Goal: Task Accomplishment & Management: Use online tool/utility

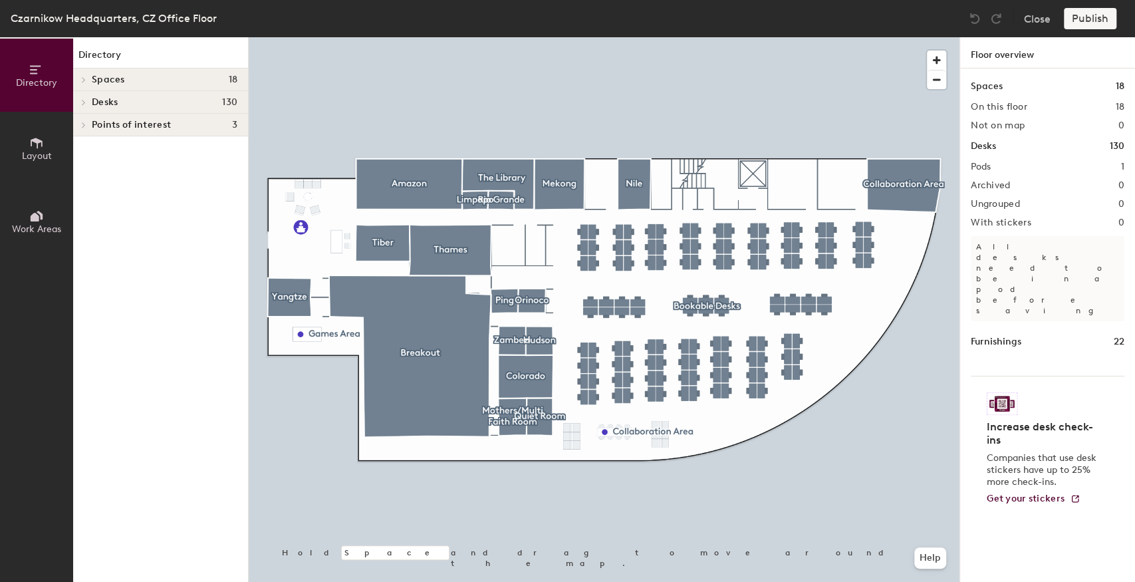
click at [362, 37] on div at bounding box center [604, 37] width 711 height 0
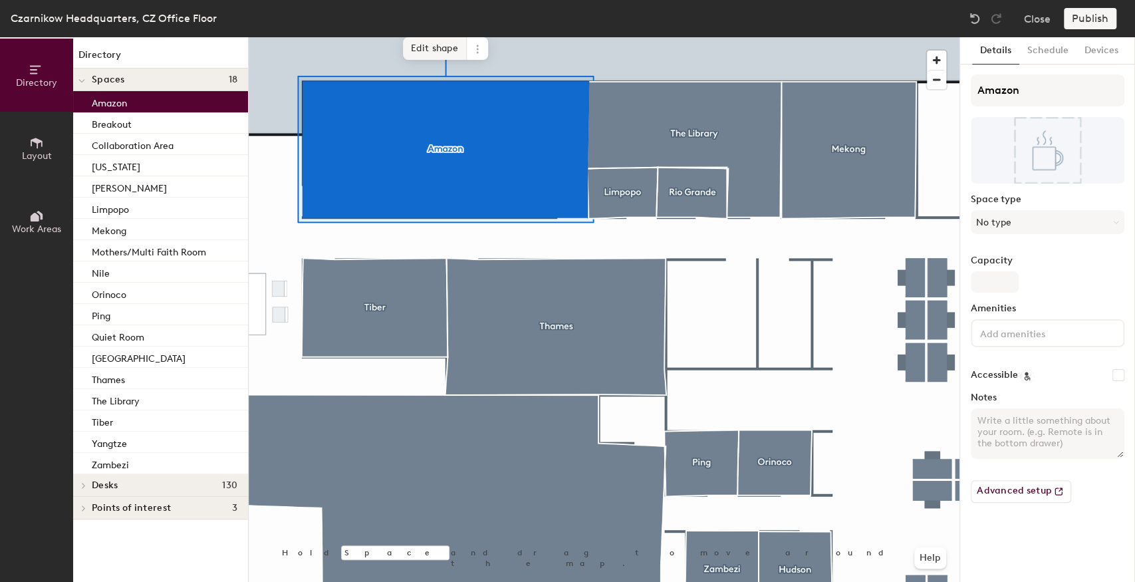
click at [419, 52] on span "Edit shape" at bounding box center [435, 48] width 64 height 23
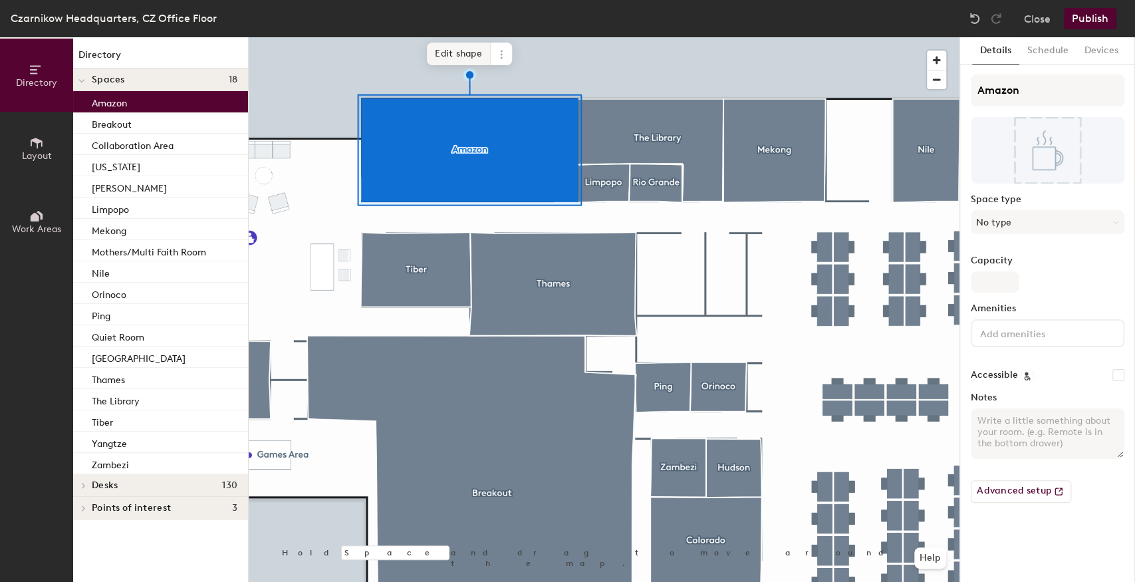
click at [465, 51] on span "Edit shape" at bounding box center [459, 54] width 64 height 23
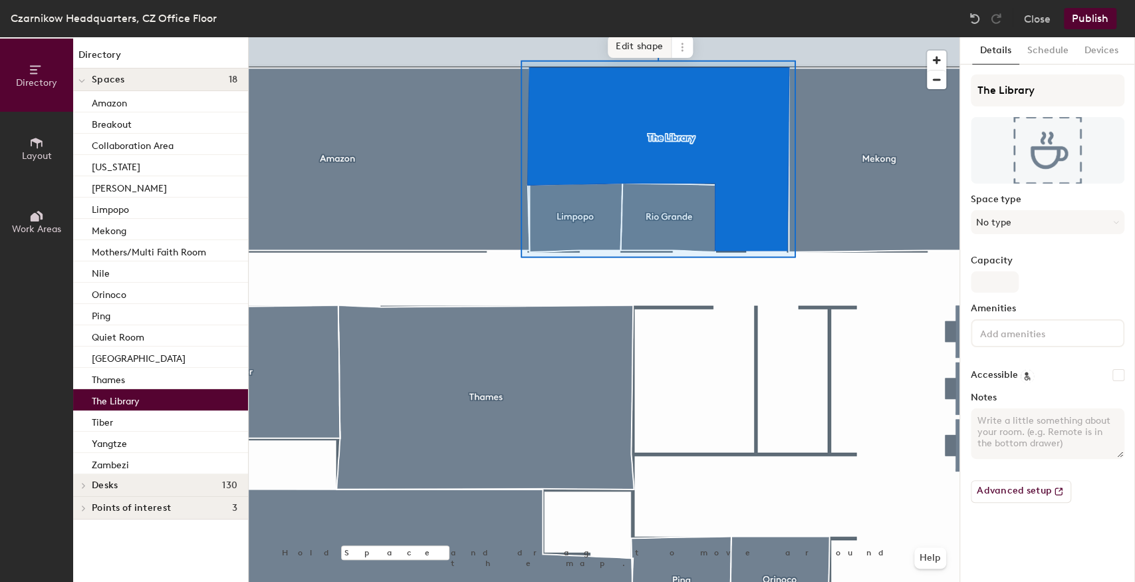
click at [634, 47] on span "Edit shape" at bounding box center [640, 46] width 64 height 23
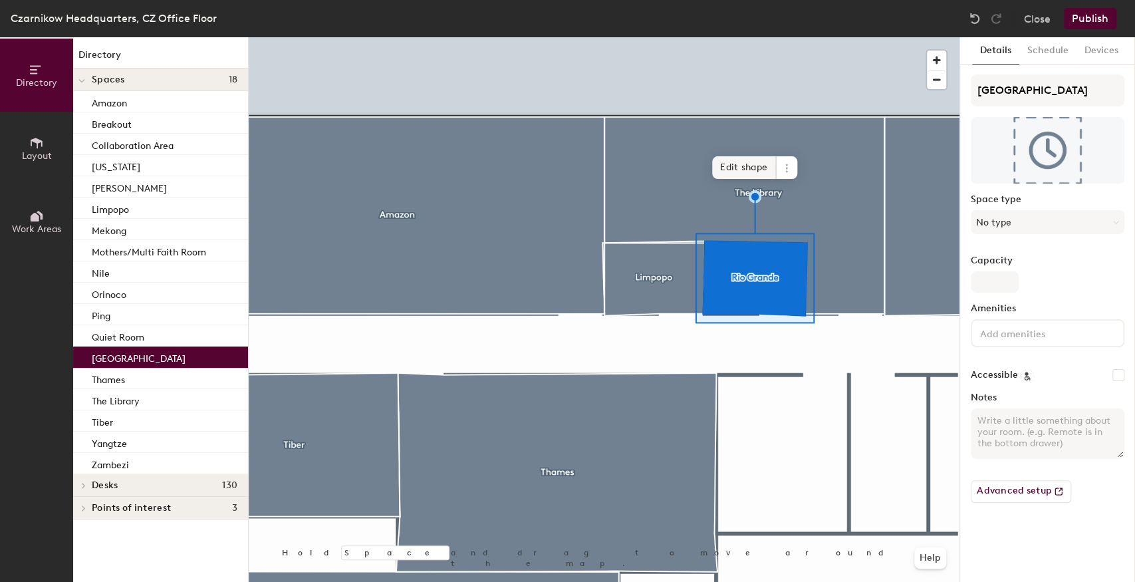
click at [739, 164] on span "Edit shape" at bounding box center [744, 167] width 64 height 23
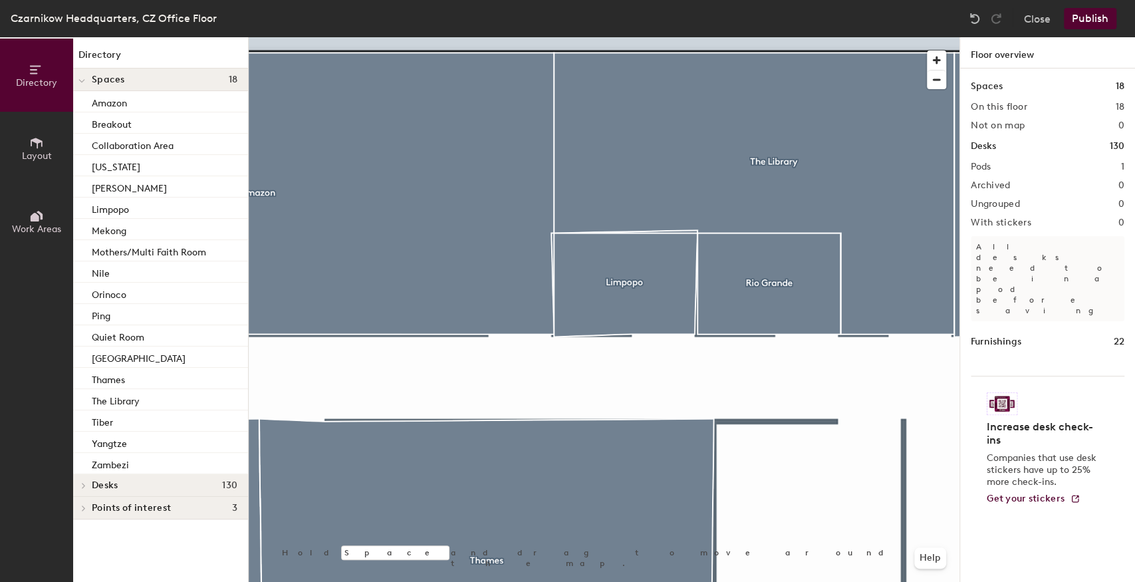
click at [646, 37] on div at bounding box center [604, 37] width 711 height 0
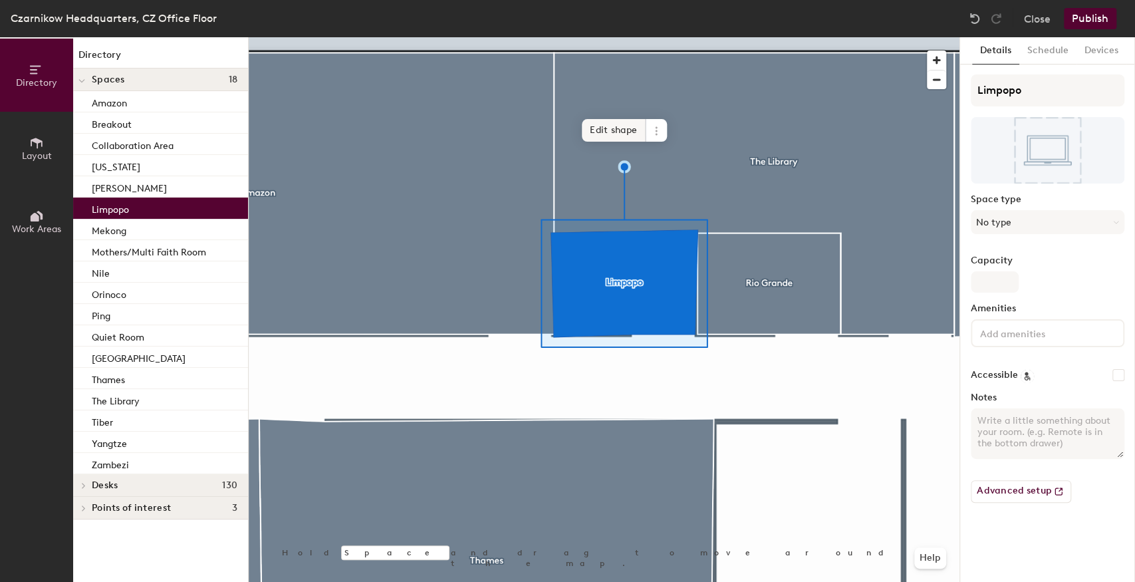
click at [600, 126] on span "Edit shape" at bounding box center [614, 130] width 64 height 23
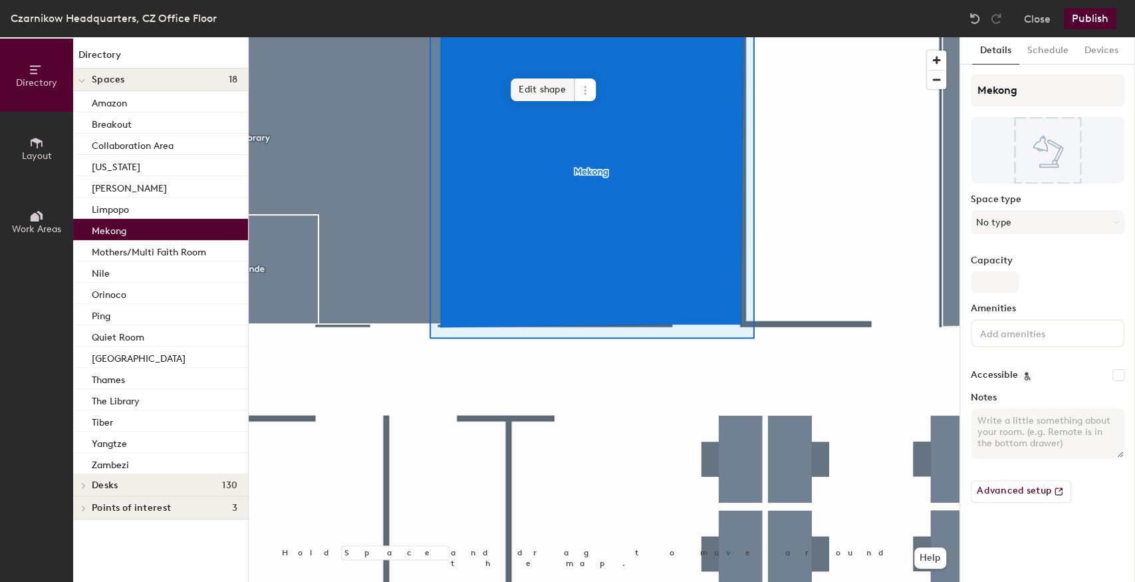
click at [529, 83] on span "Edit shape" at bounding box center [543, 89] width 64 height 23
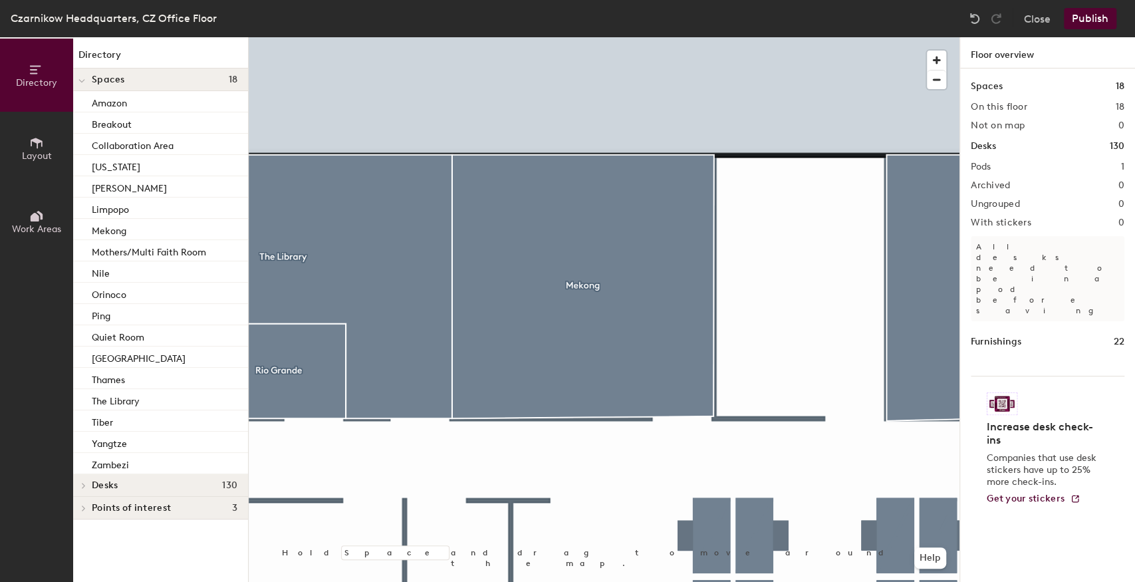
click at [764, 37] on div at bounding box center [604, 37] width 711 height 0
click at [914, 37] on div at bounding box center [604, 37] width 711 height 0
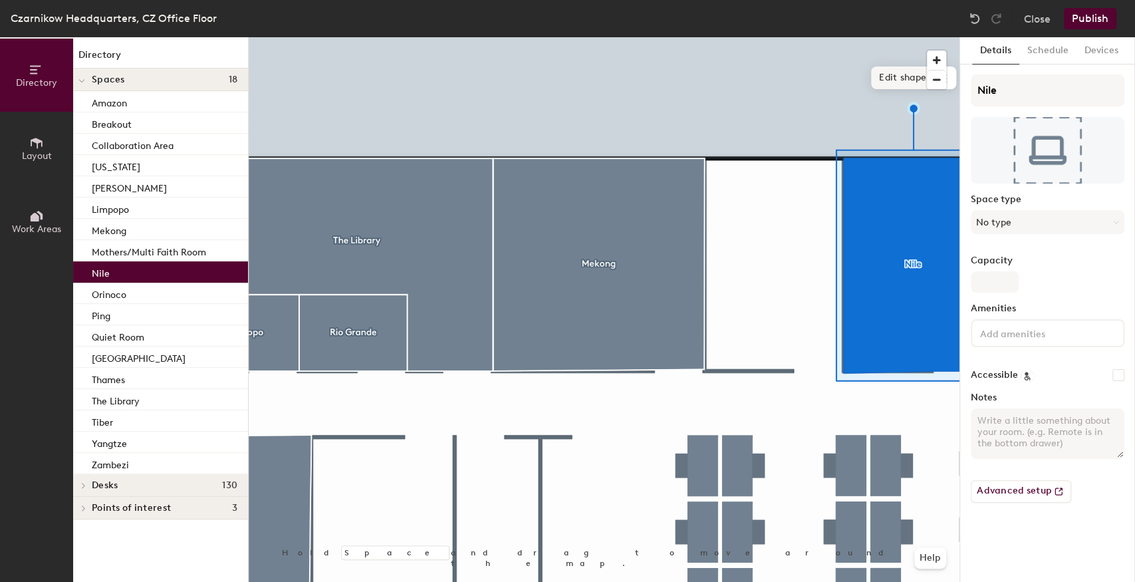
click at [902, 83] on span "Edit shape" at bounding box center [903, 77] width 64 height 23
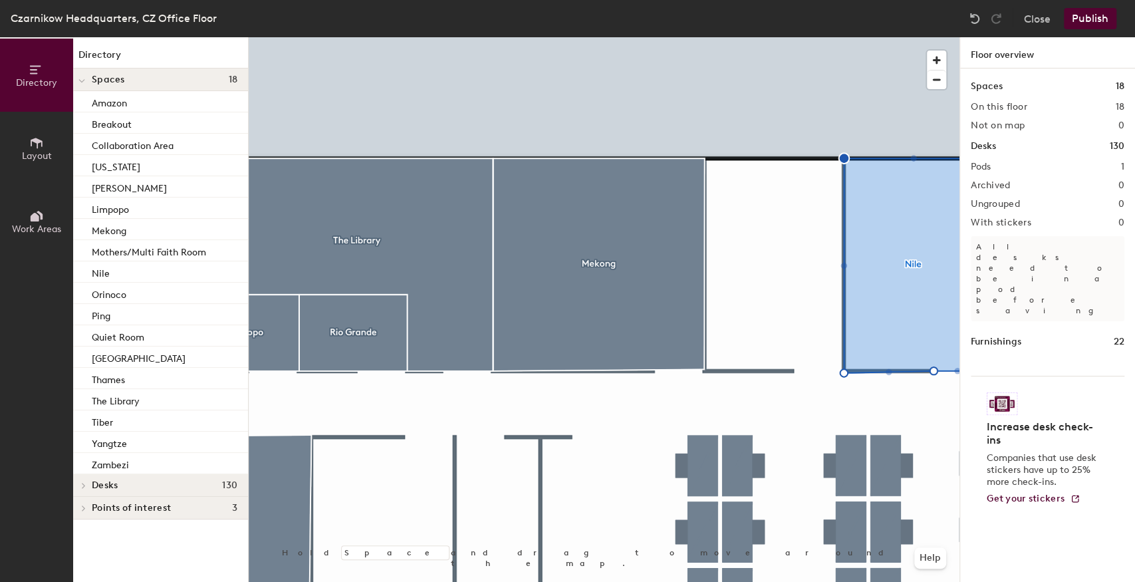
click at [718, 37] on div at bounding box center [604, 37] width 711 height 0
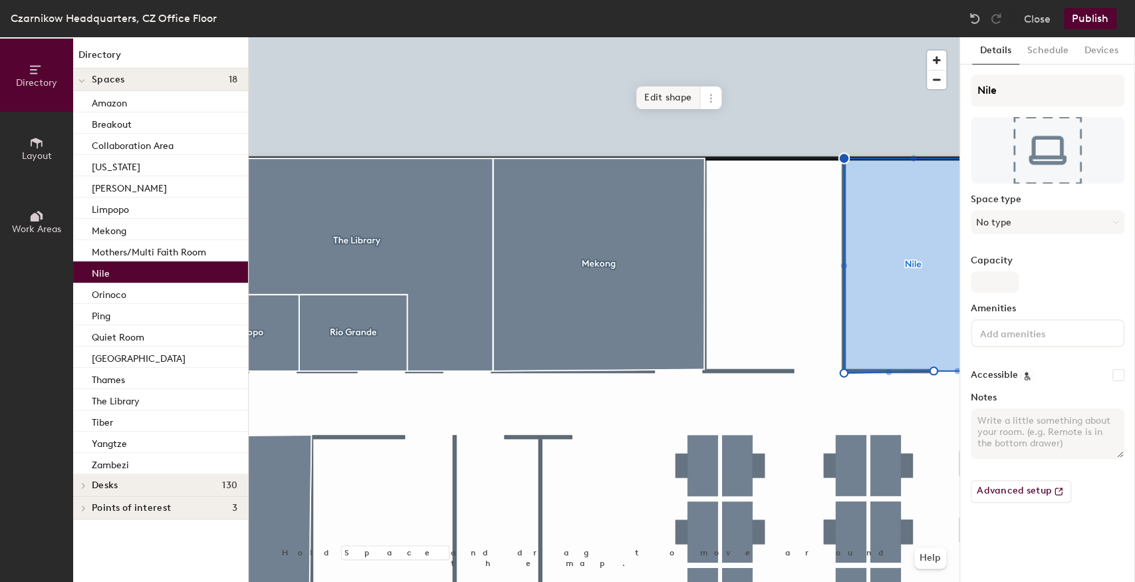
click at [679, 106] on span "Edit shape" at bounding box center [668, 97] width 64 height 23
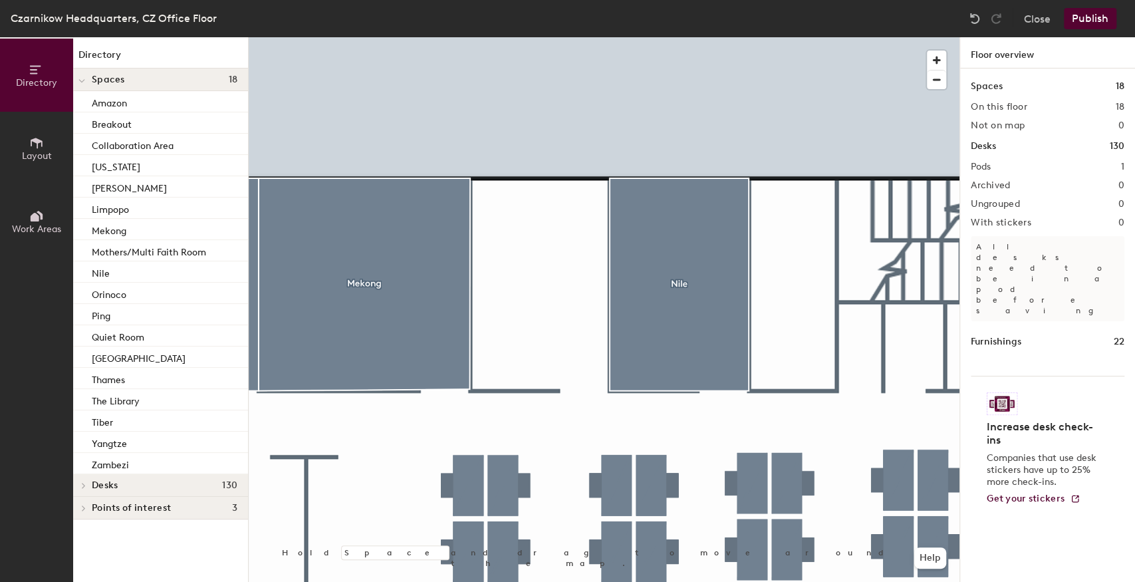
click at [777, 37] on div at bounding box center [604, 37] width 711 height 0
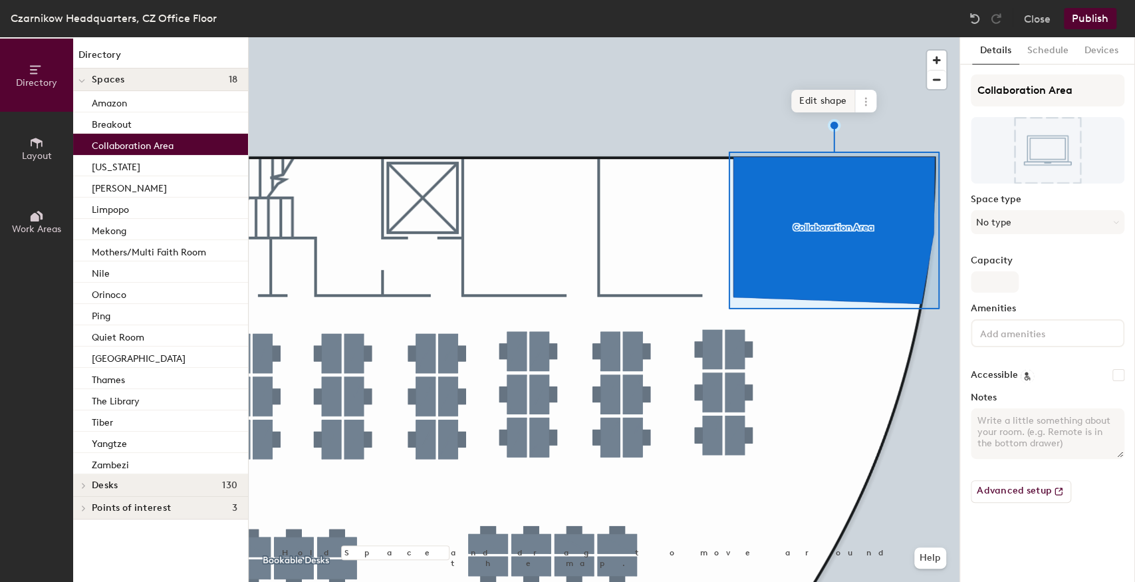
click at [823, 101] on span "Edit shape" at bounding box center [823, 101] width 64 height 23
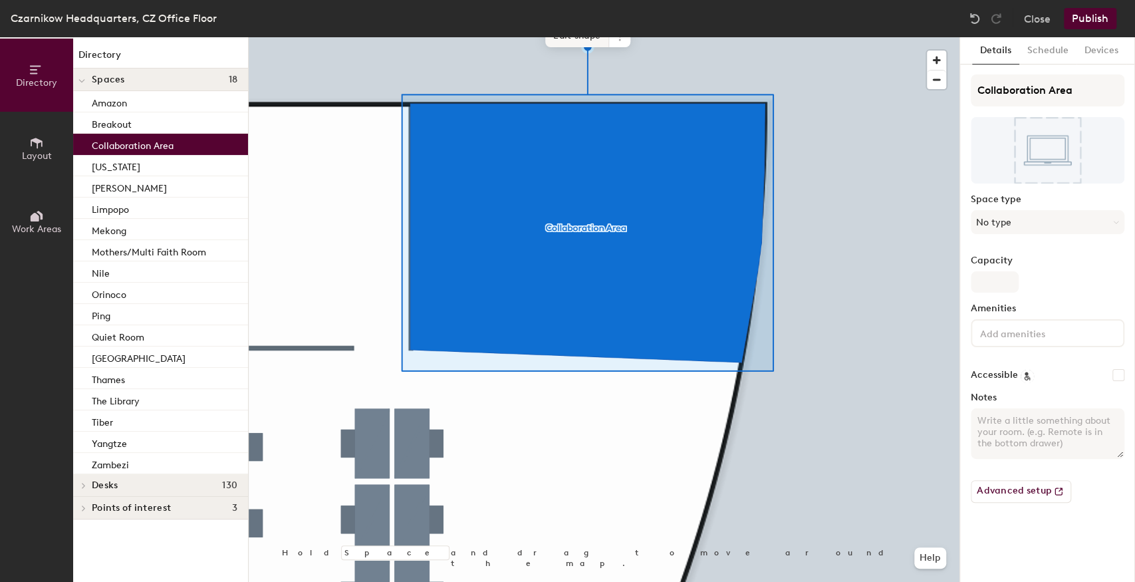
click at [568, 39] on span "Edit shape" at bounding box center [577, 36] width 64 height 23
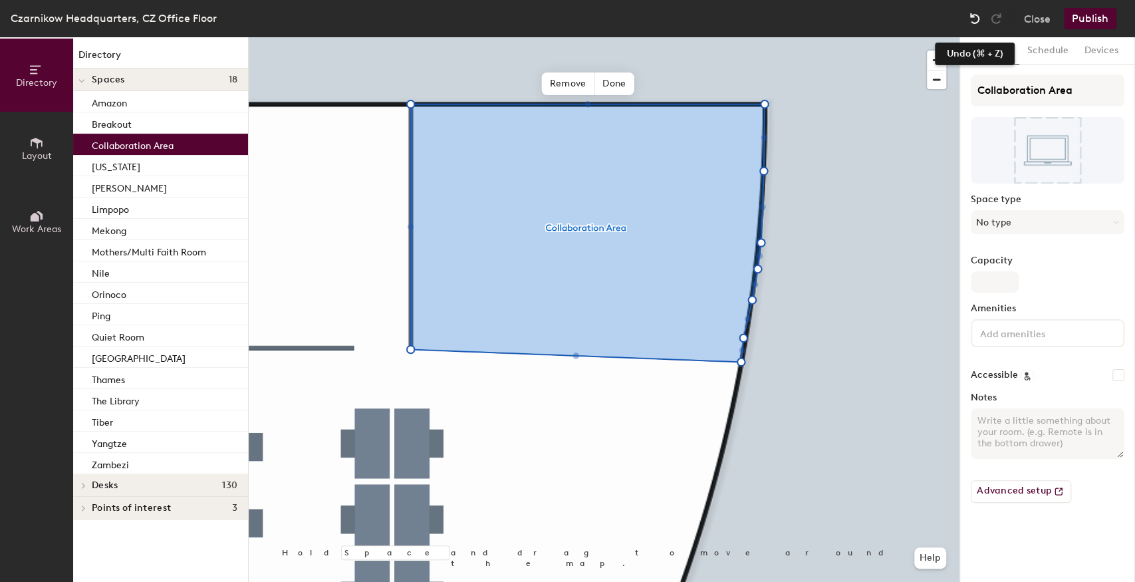
click at [973, 13] on img at bounding box center [974, 18] width 13 height 13
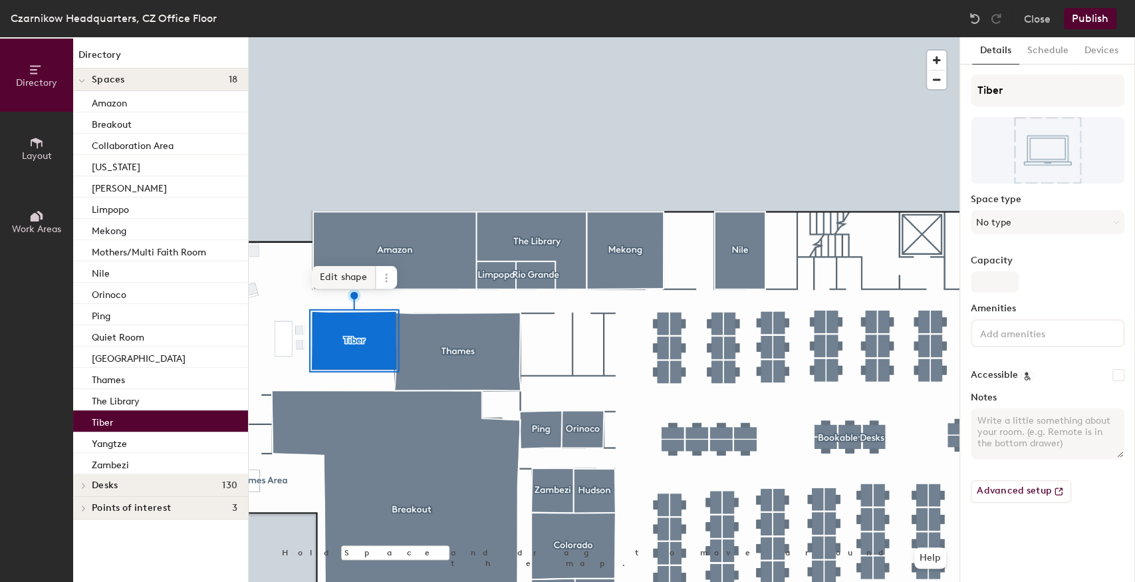
click at [332, 270] on span "Edit shape" at bounding box center [344, 277] width 64 height 23
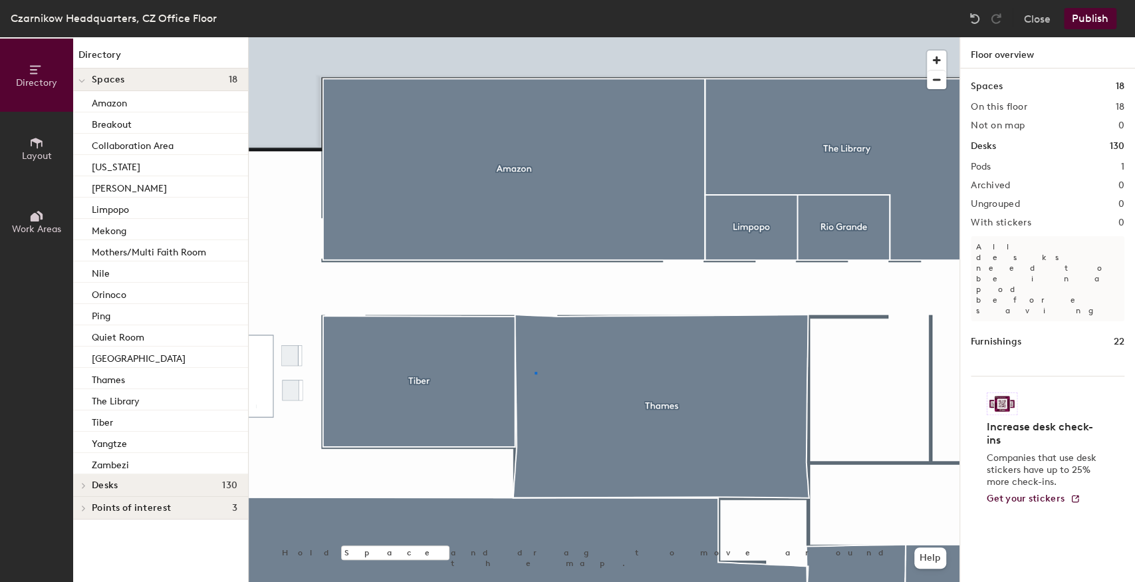
click at [535, 37] on div at bounding box center [604, 37] width 711 height 0
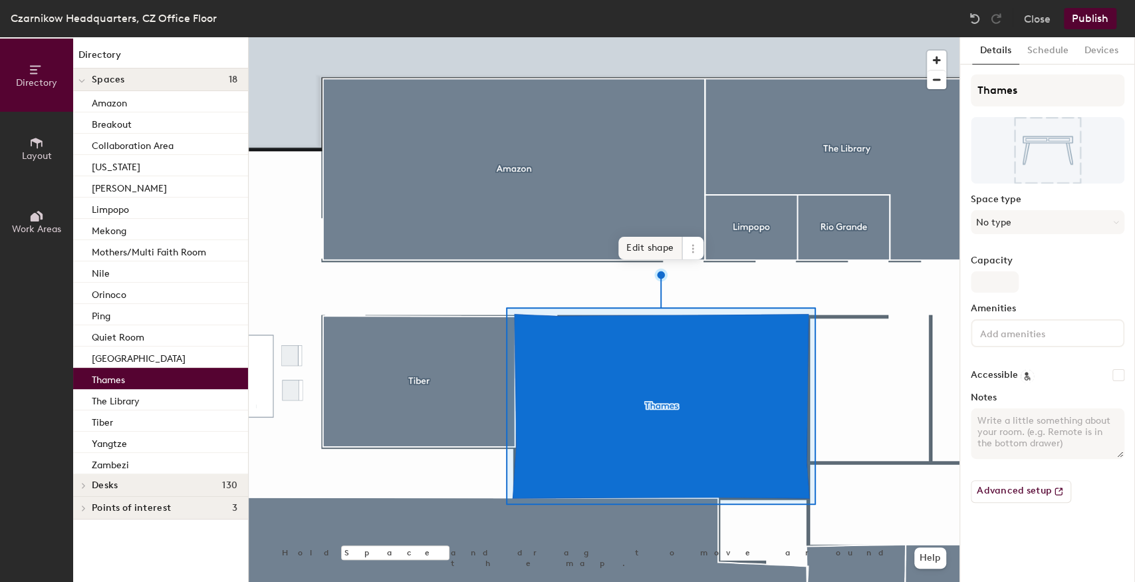
click at [636, 253] on span "Edit shape" at bounding box center [650, 248] width 64 height 23
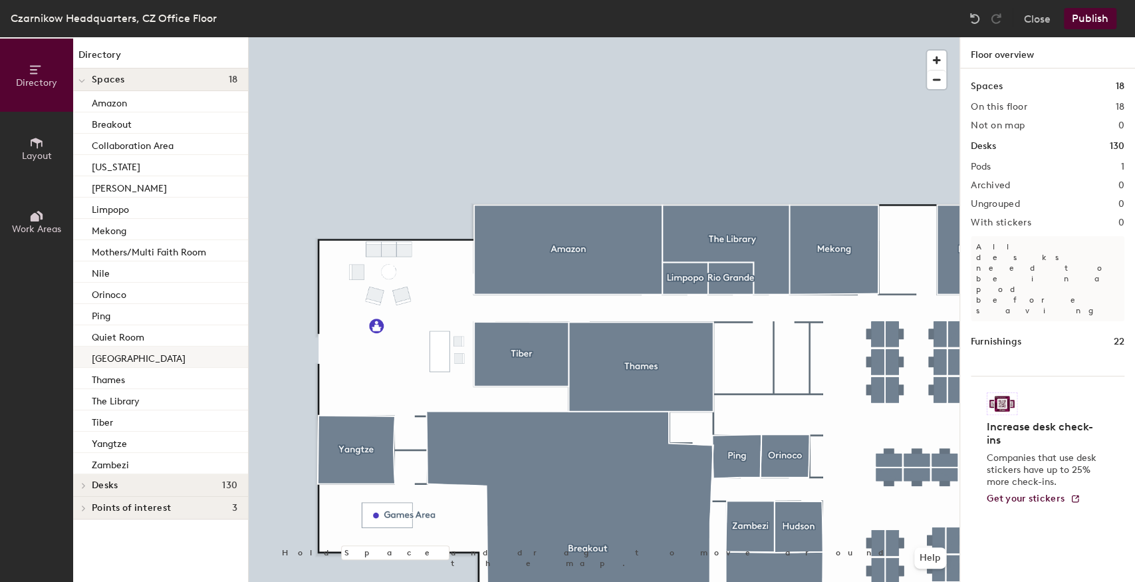
click at [223, 365] on div "Directory Layout Work Areas Directory Spaces 18 Amazon Breakout Collaboration A…" at bounding box center [567, 309] width 1135 height 545
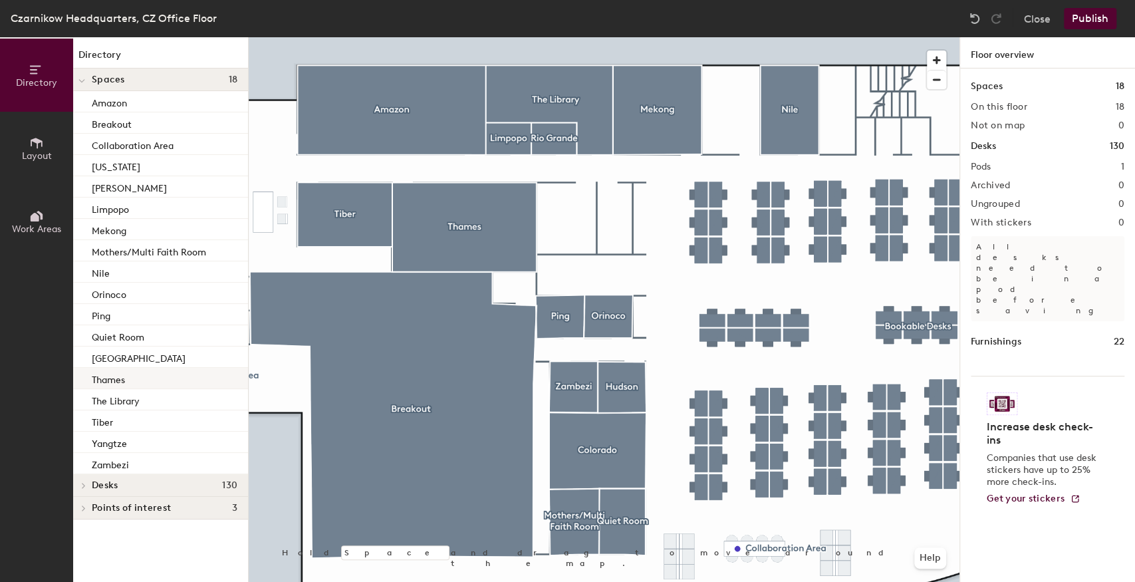
click at [555, 37] on div at bounding box center [604, 37] width 711 height 0
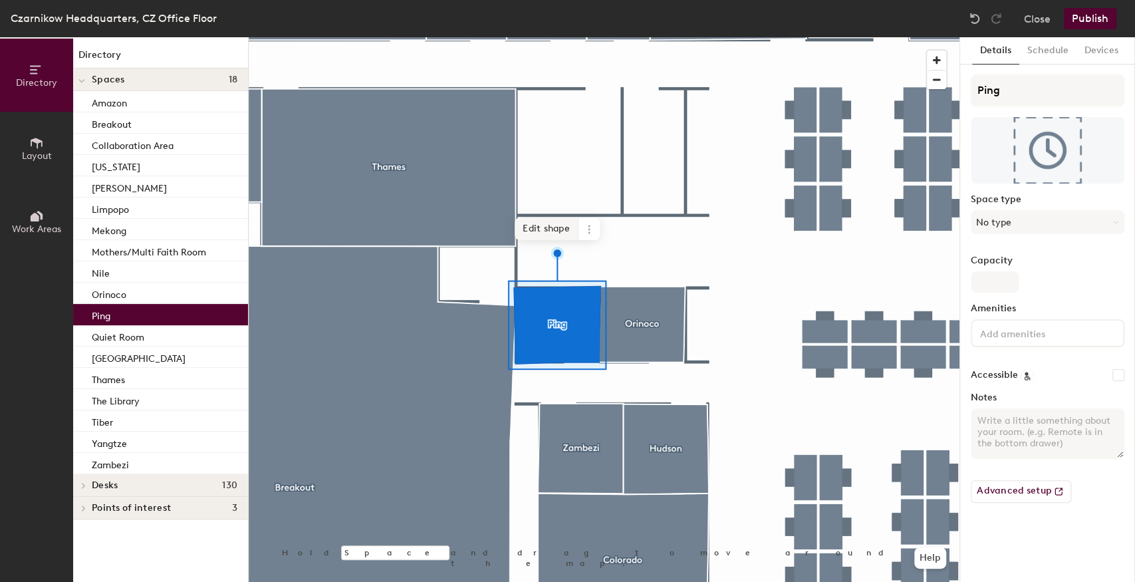
click at [555, 225] on span "Edit shape" at bounding box center [547, 228] width 64 height 23
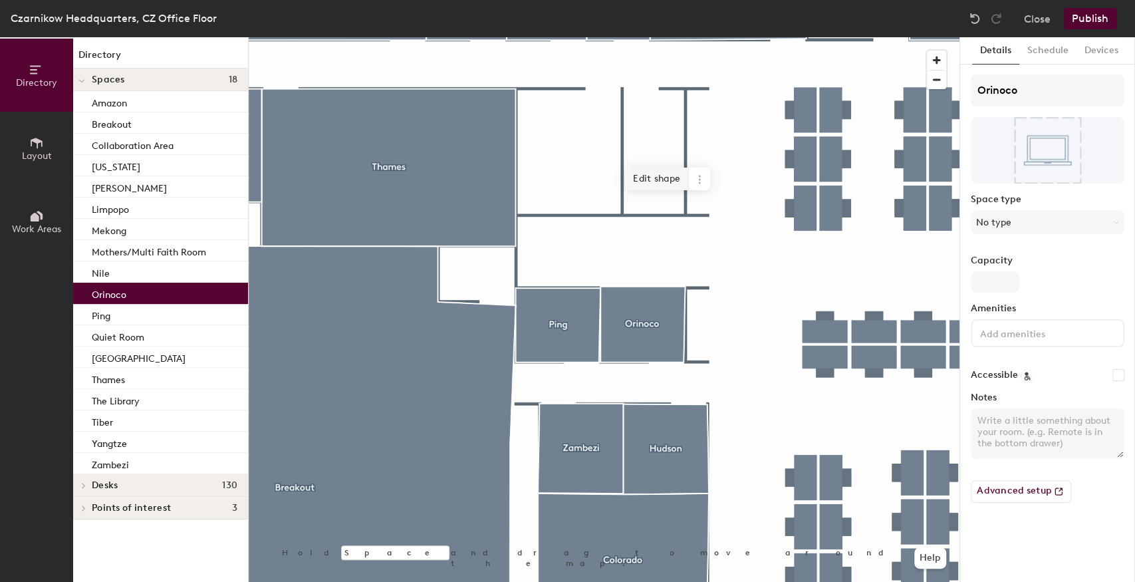
click at [651, 176] on span "Edit shape" at bounding box center [657, 179] width 64 height 23
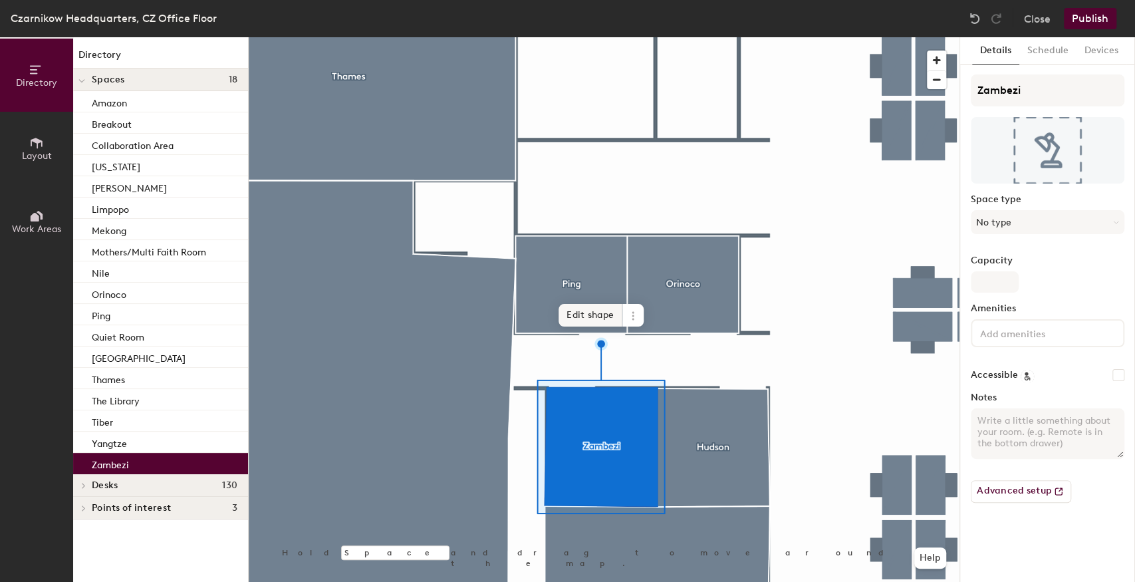
click at [593, 311] on span "Edit shape" at bounding box center [591, 315] width 64 height 23
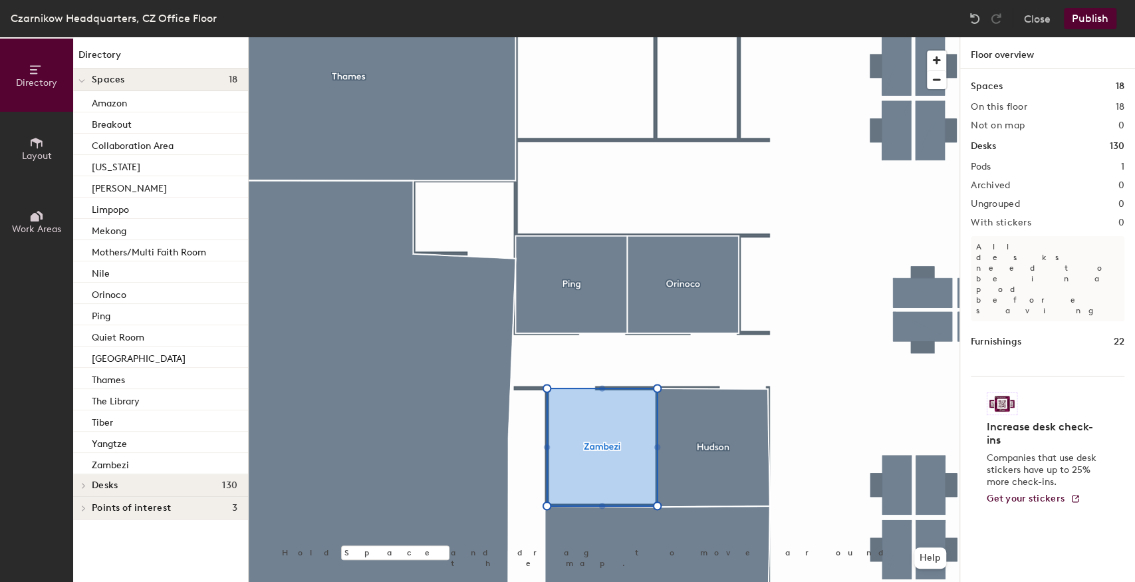
click at [705, 37] on div at bounding box center [604, 37] width 711 height 0
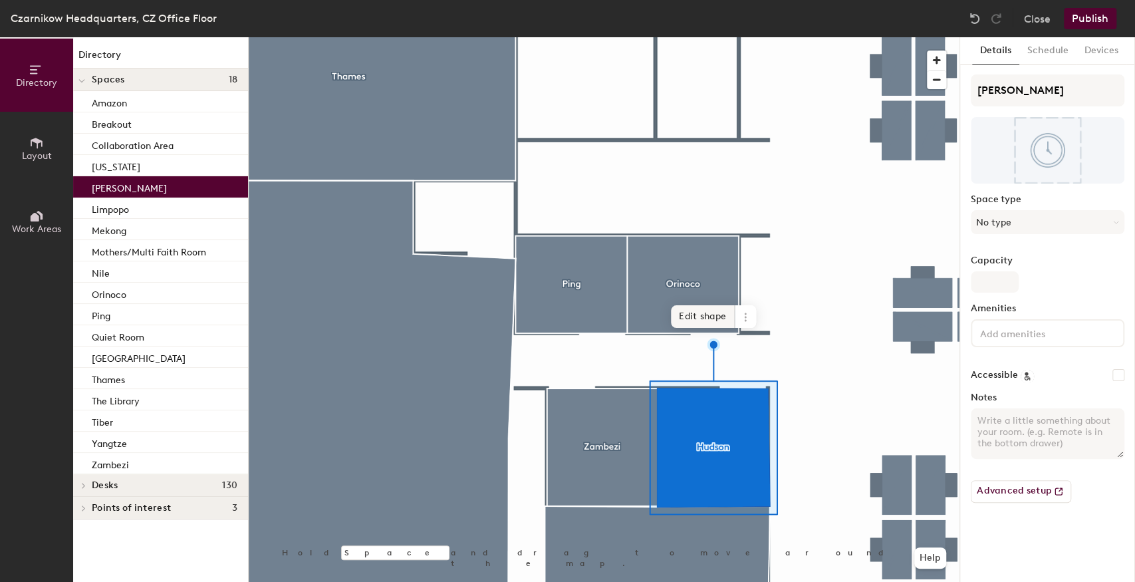
click at [688, 313] on span "Edit shape" at bounding box center [703, 316] width 64 height 23
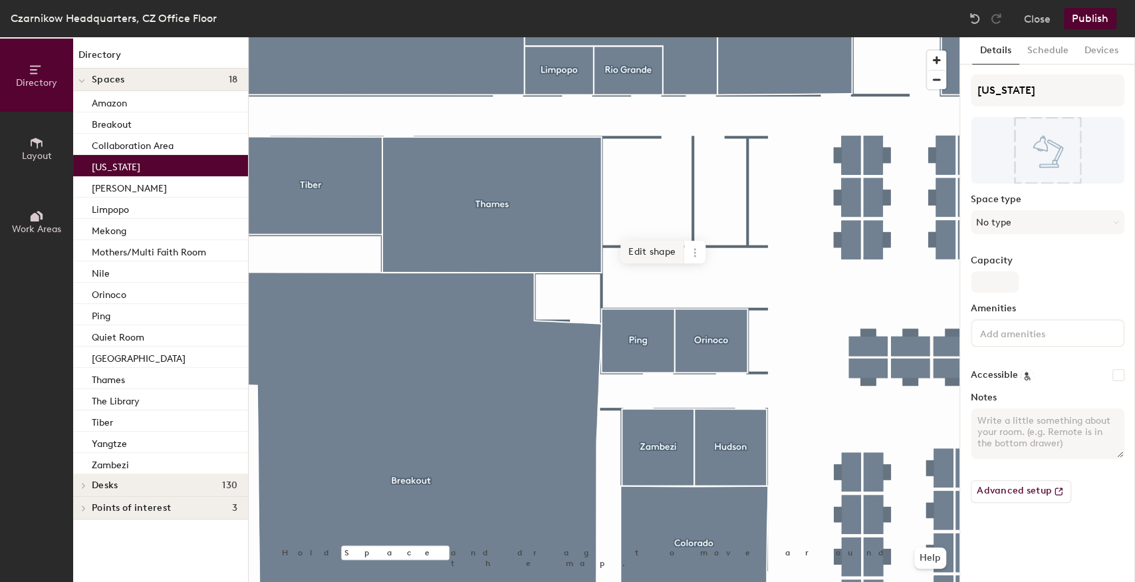
click at [644, 247] on span "Edit shape" at bounding box center [652, 252] width 64 height 23
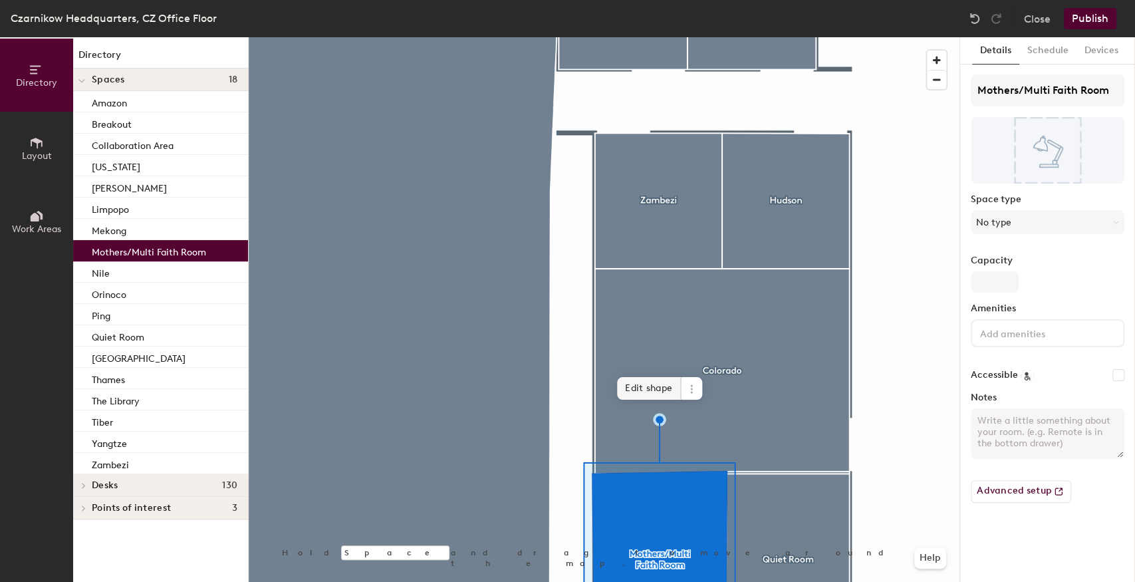
click at [647, 382] on span "Edit shape" at bounding box center [649, 388] width 64 height 23
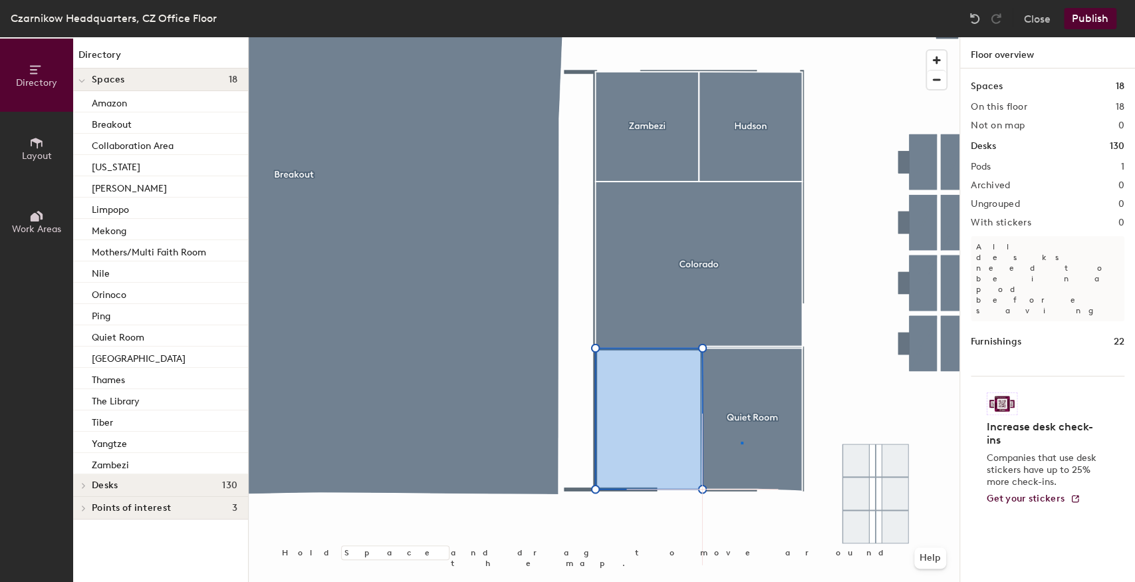
click at [741, 37] on div at bounding box center [604, 37] width 711 height 0
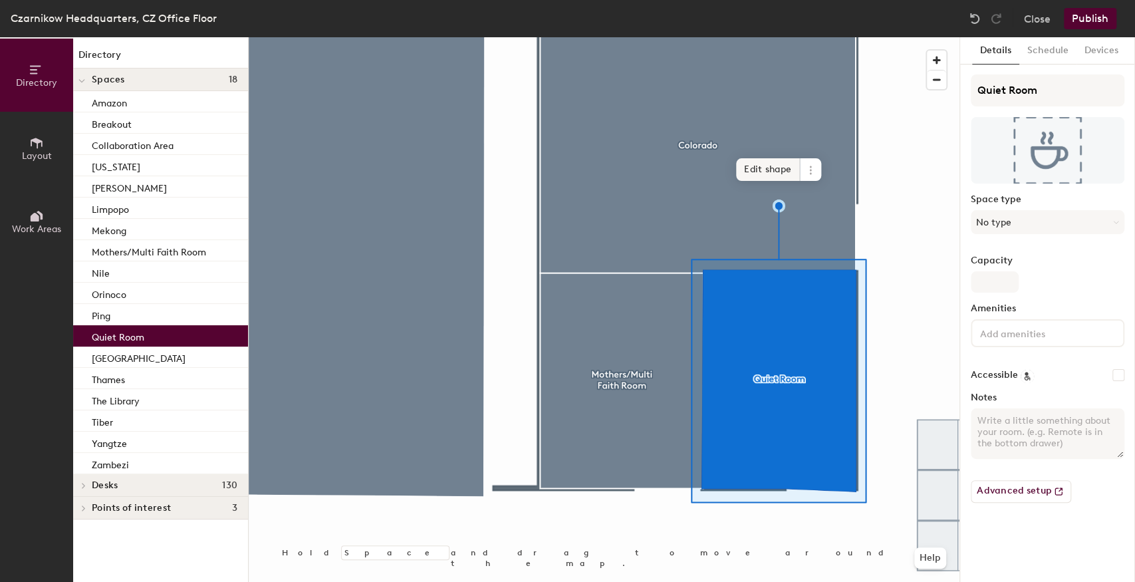
click at [780, 172] on span "Edit shape" at bounding box center [768, 169] width 64 height 23
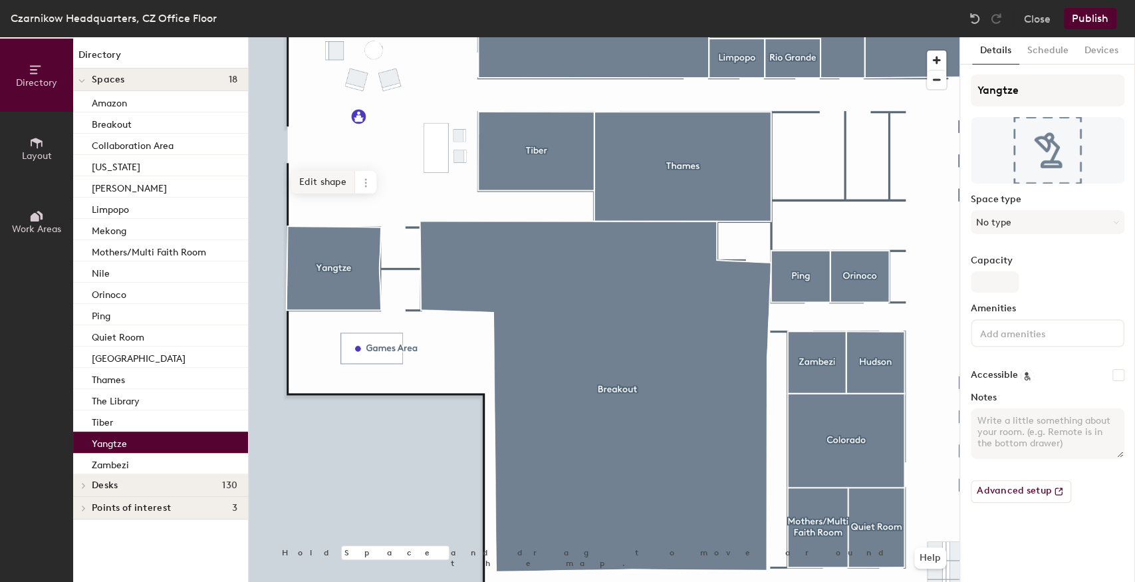
click at [313, 177] on span "Edit shape" at bounding box center [323, 182] width 64 height 23
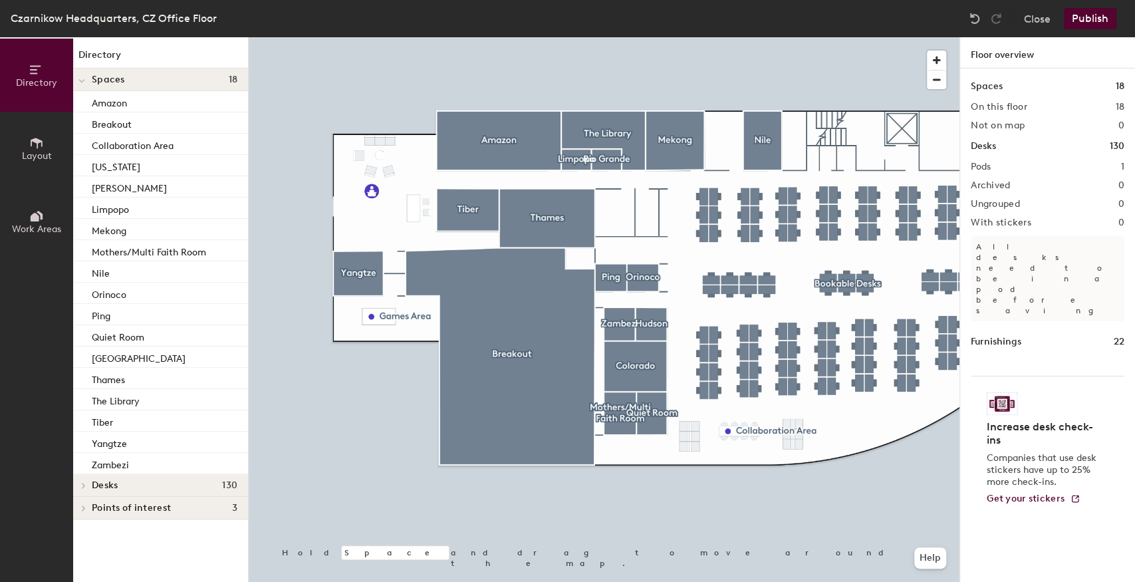
click at [682, 37] on div at bounding box center [604, 37] width 711 height 0
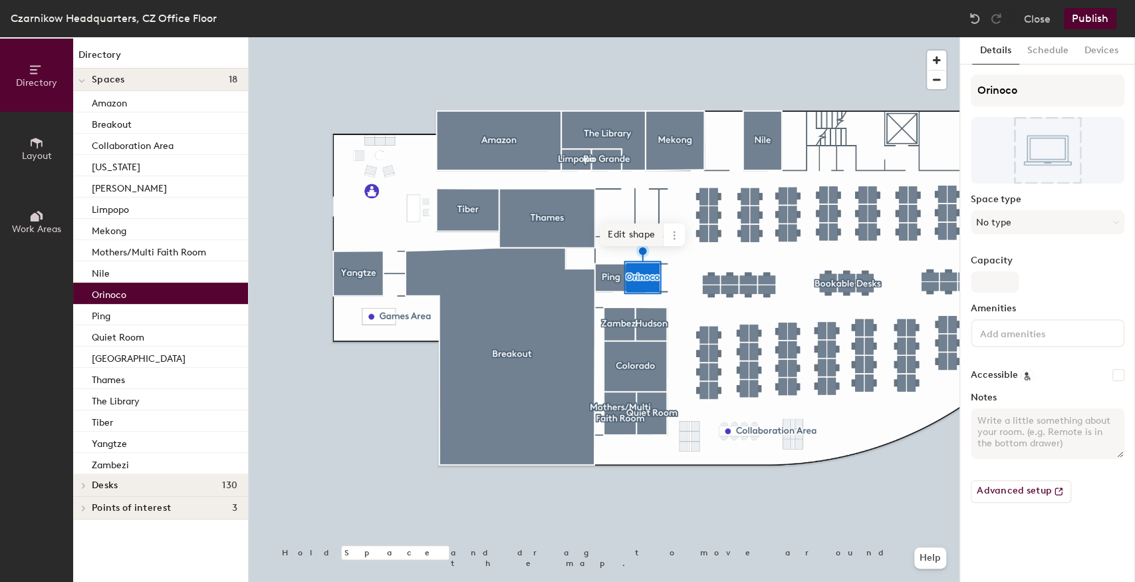
click at [622, 233] on span "Edit shape" at bounding box center [632, 234] width 64 height 23
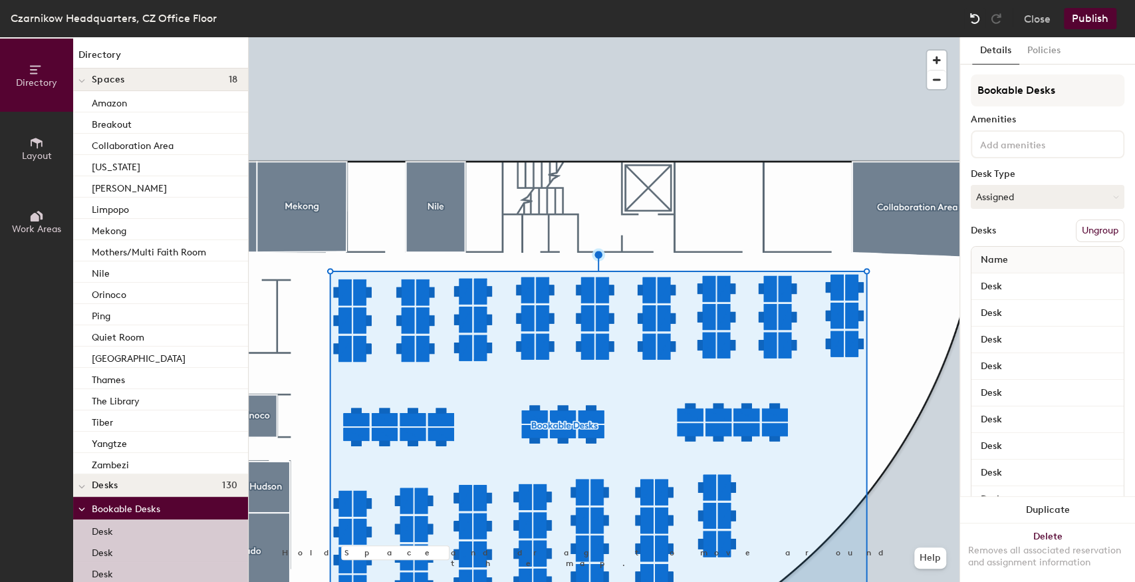
click at [970, 11] on div at bounding box center [974, 18] width 21 height 21
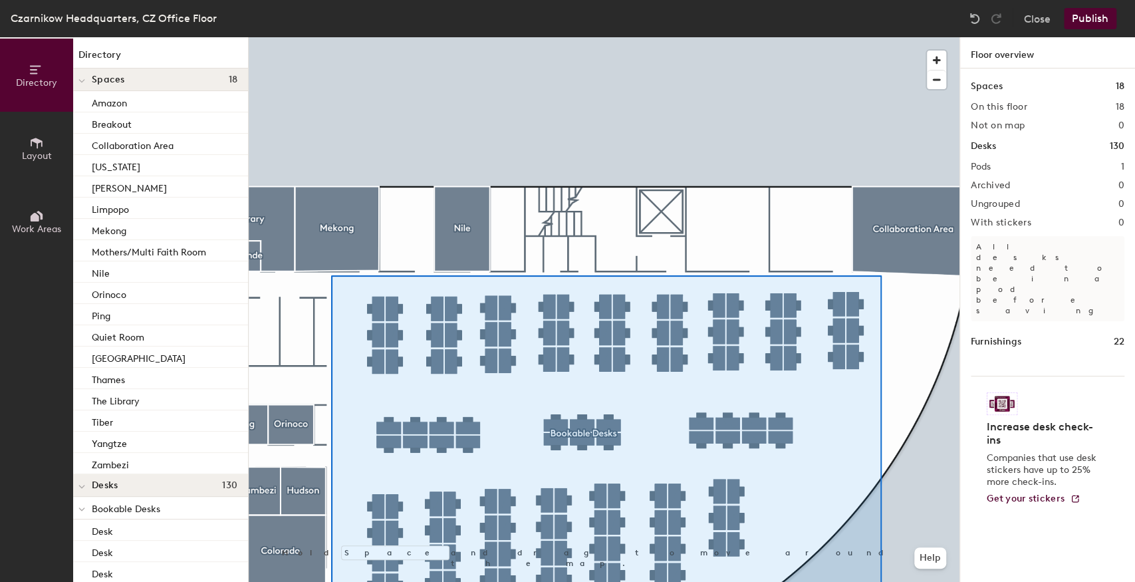
click at [882, 581] on html "Skip navigation Schedule Office People Analytics Visits Deliveries Services Man…" at bounding box center [567, 291] width 1135 height 582
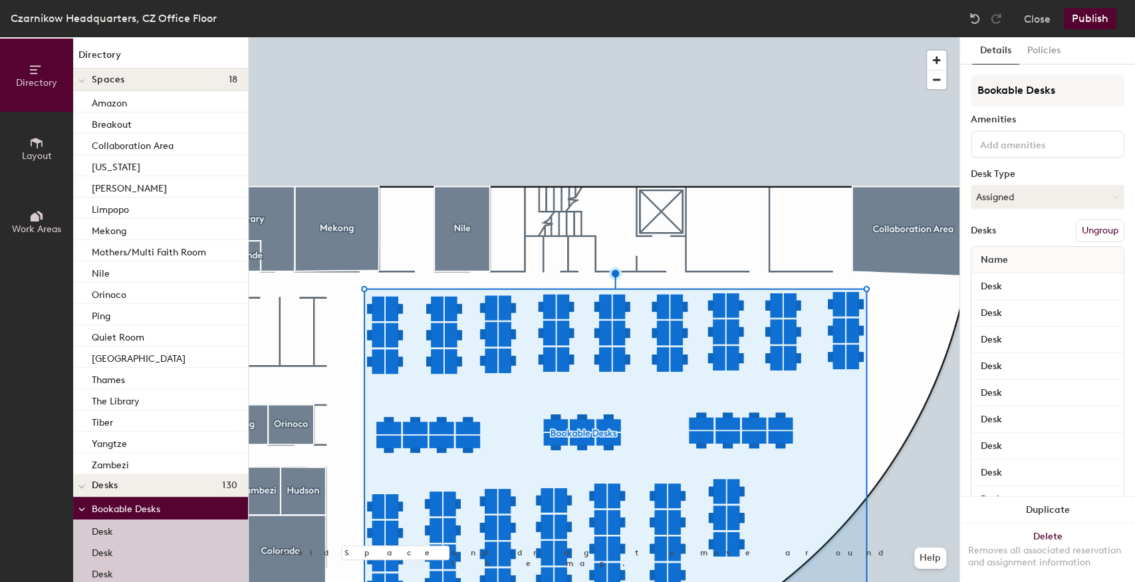
click at [1105, 227] on button "Ungroup" at bounding box center [1100, 230] width 49 height 23
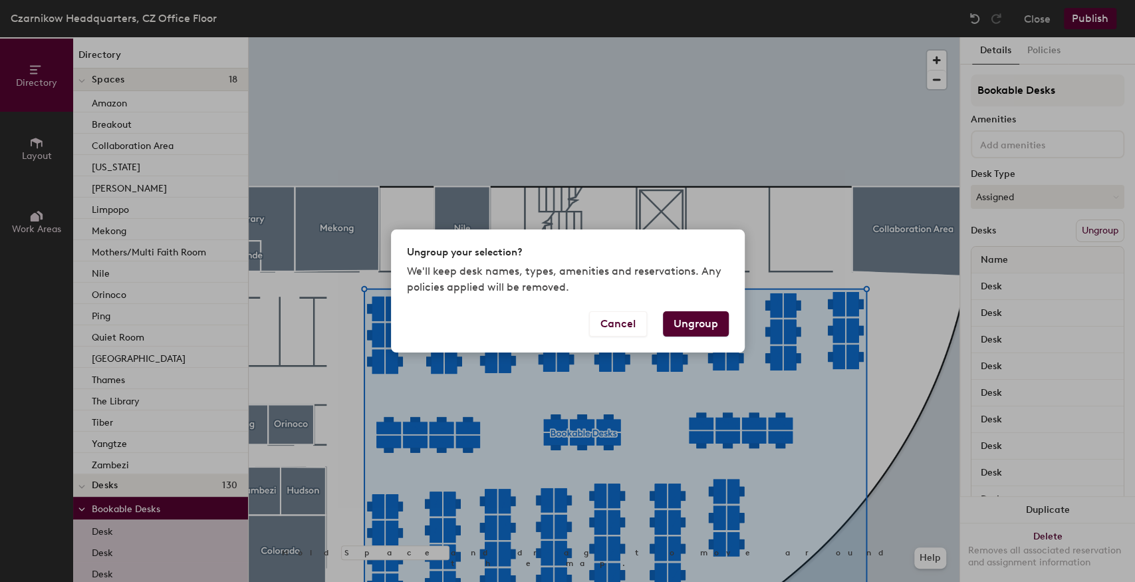
drag, startPoint x: 680, startPoint y: 319, endPoint x: 687, endPoint y: 317, distance: 6.9
click at [687, 317] on button "Ungroup" at bounding box center [696, 323] width 66 height 25
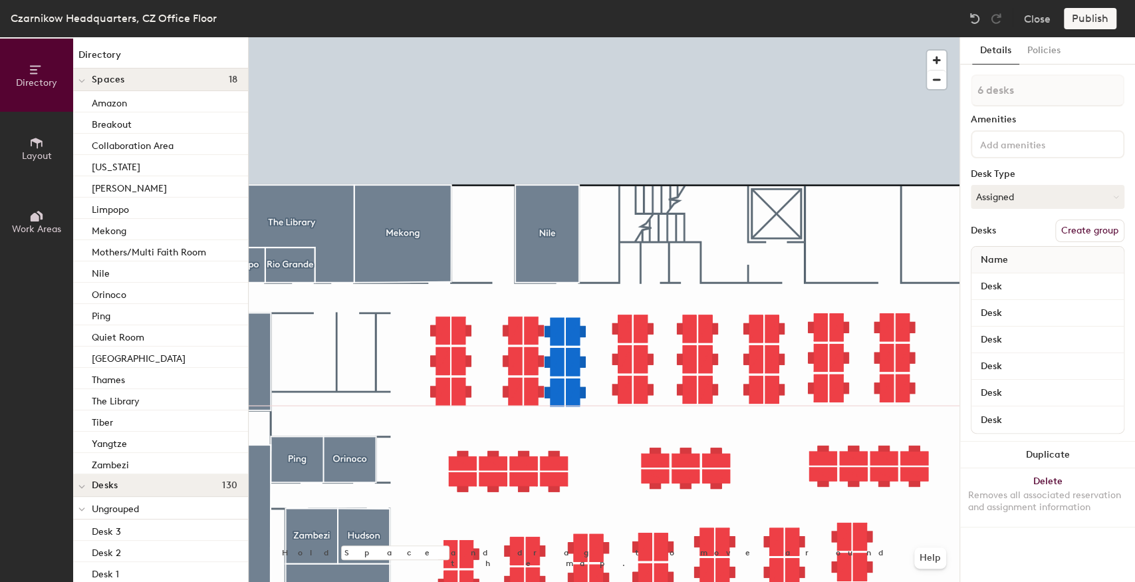
type input "1 desk"
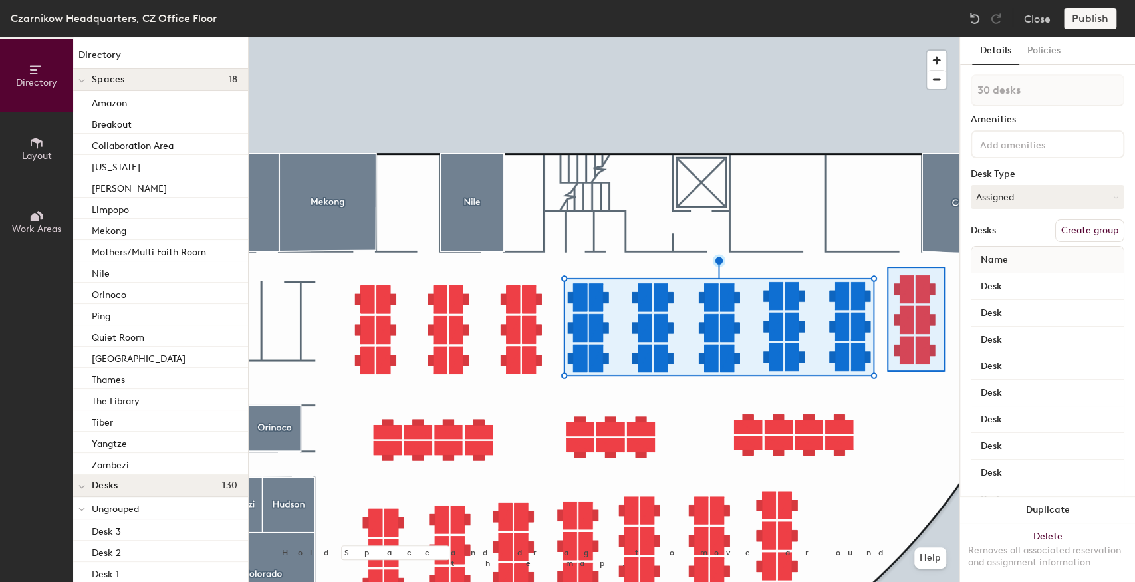
type input "6 desks"
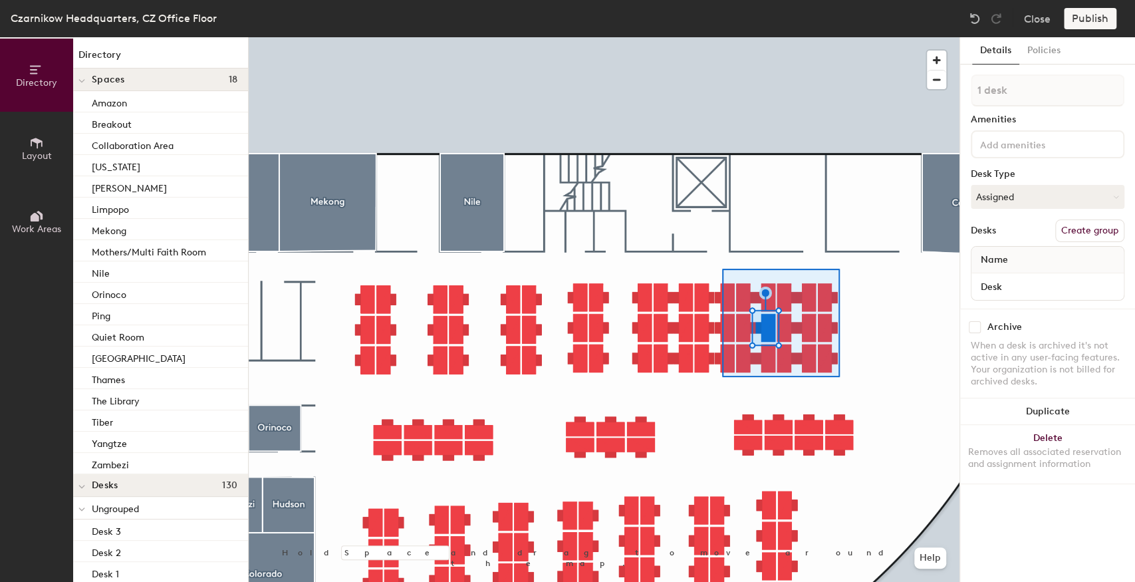
type input "18 desks"
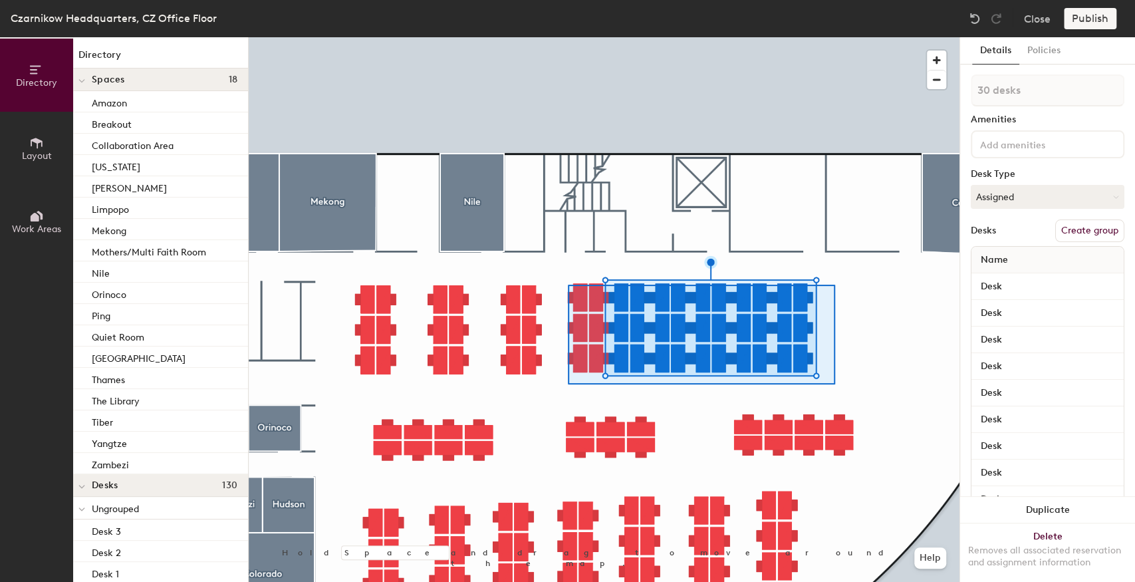
type input "36 desks"
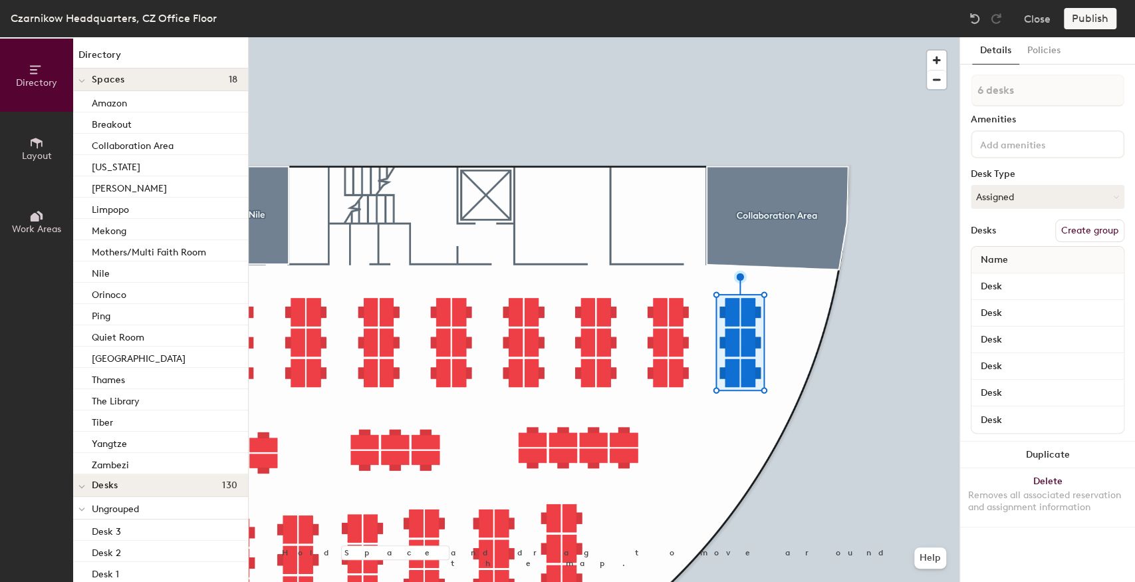
click at [727, 37] on div at bounding box center [604, 37] width 711 height 0
